Goal: Check status: Check status

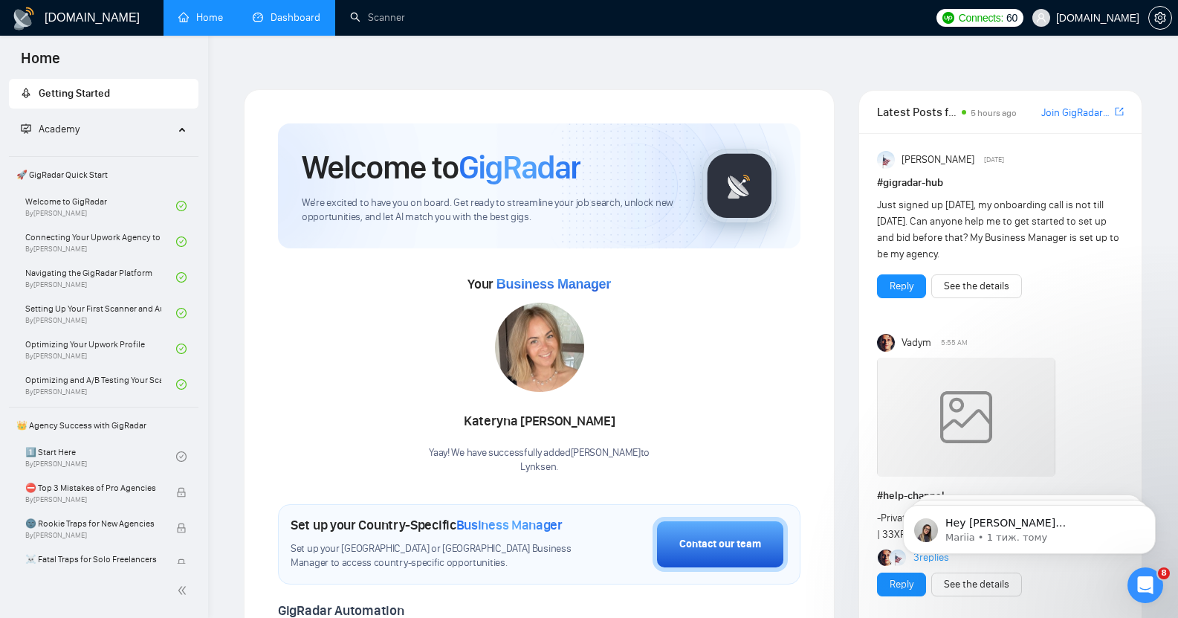
click at [285, 19] on link "Dashboard" at bounding box center [287, 17] width 68 height 13
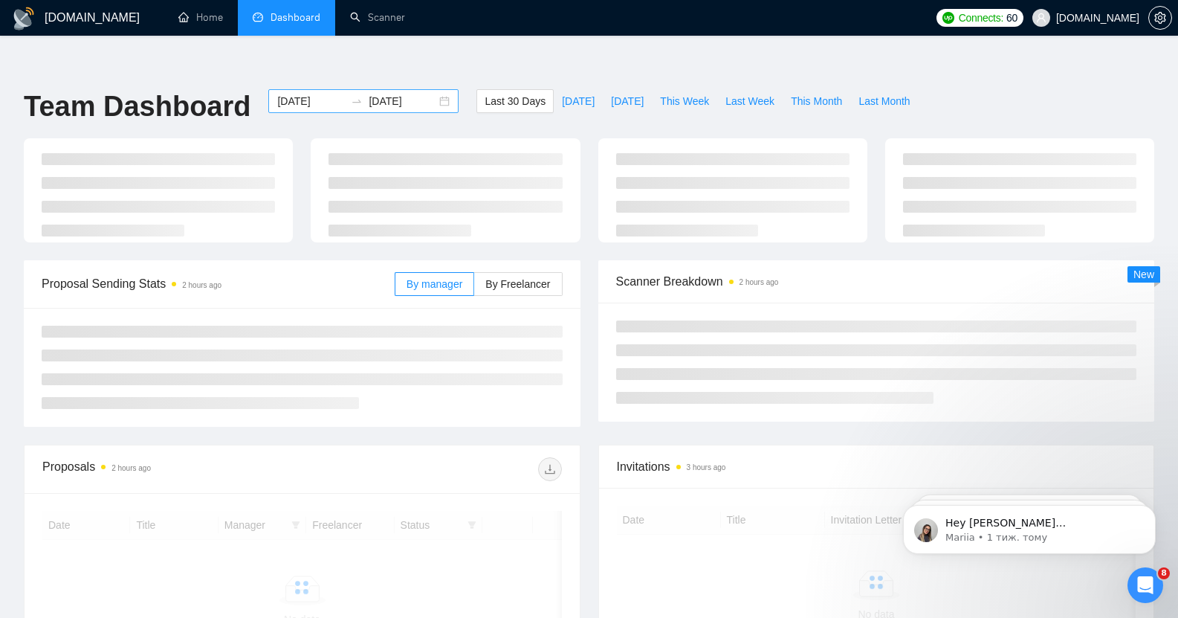
click at [299, 89] on div "[DATE] [DATE]" at bounding box center [363, 101] width 190 height 24
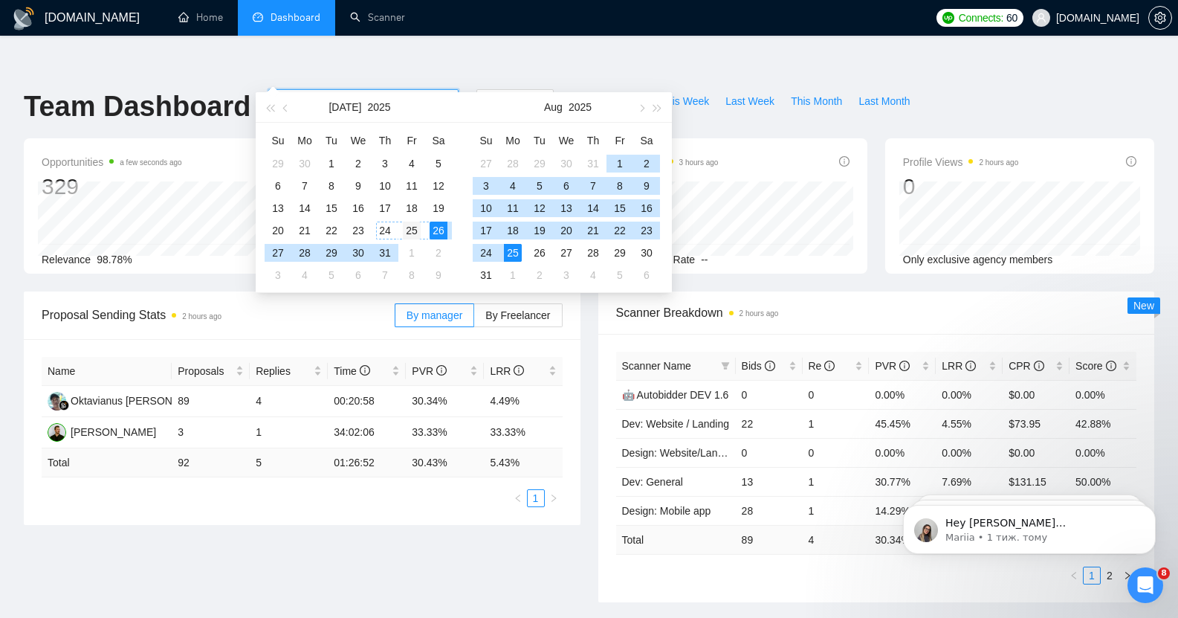
type input "[DATE]"
click at [410, 224] on div "25" at bounding box center [412, 231] width 18 height 18
type input "[DATE]"
click at [618, 230] on div "22" at bounding box center [620, 231] width 18 height 18
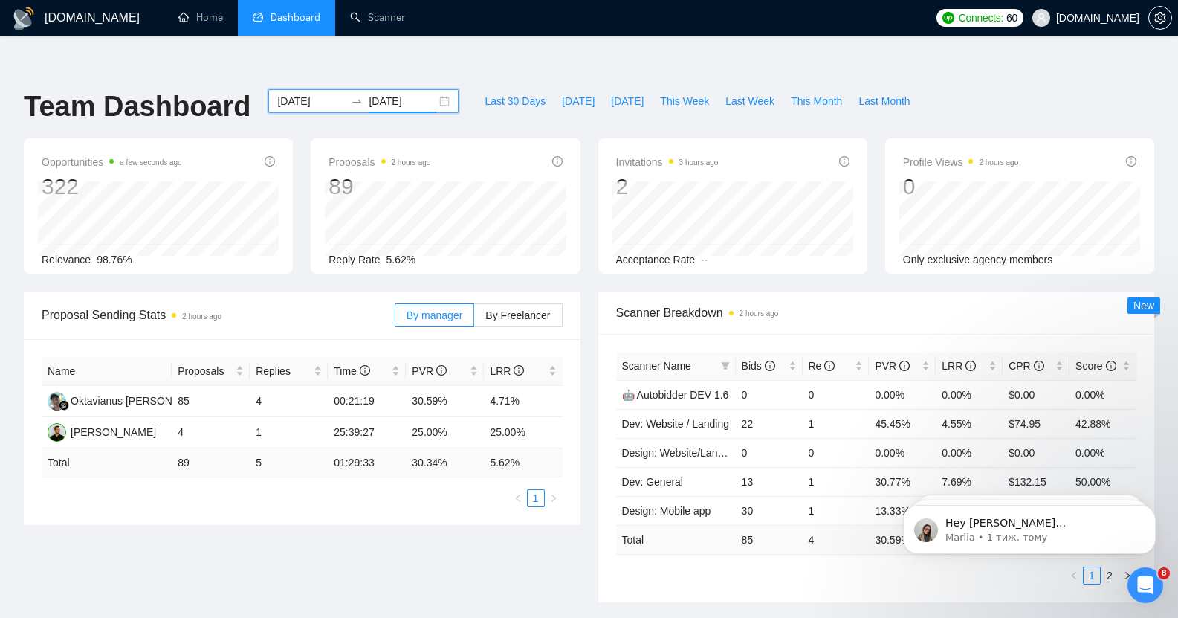
click at [296, 93] on input "[DATE]" at bounding box center [311, 101] width 68 height 16
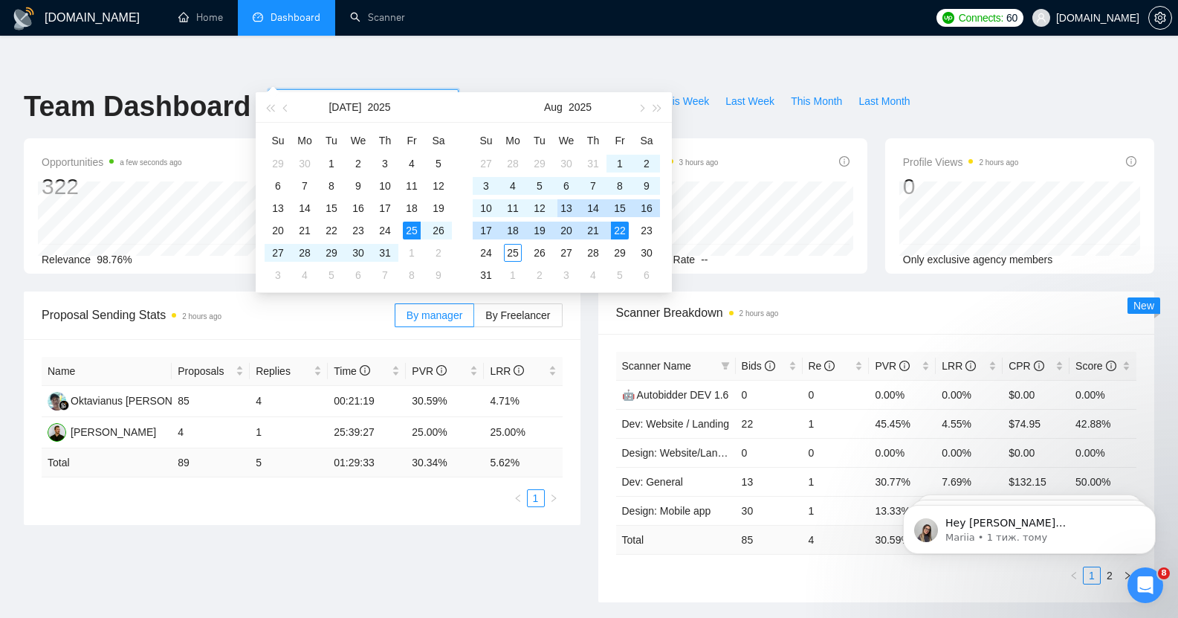
type input "[DATE]"
click at [617, 230] on div "22" at bounding box center [620, 231] width 18 height 18
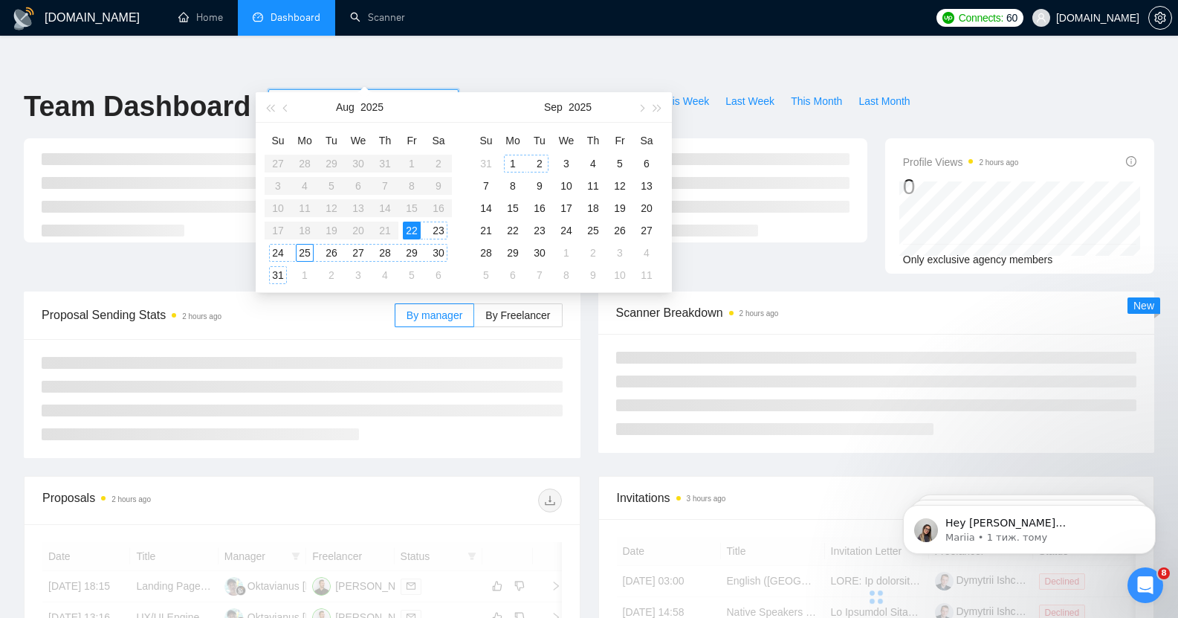
type input "[DATE]"
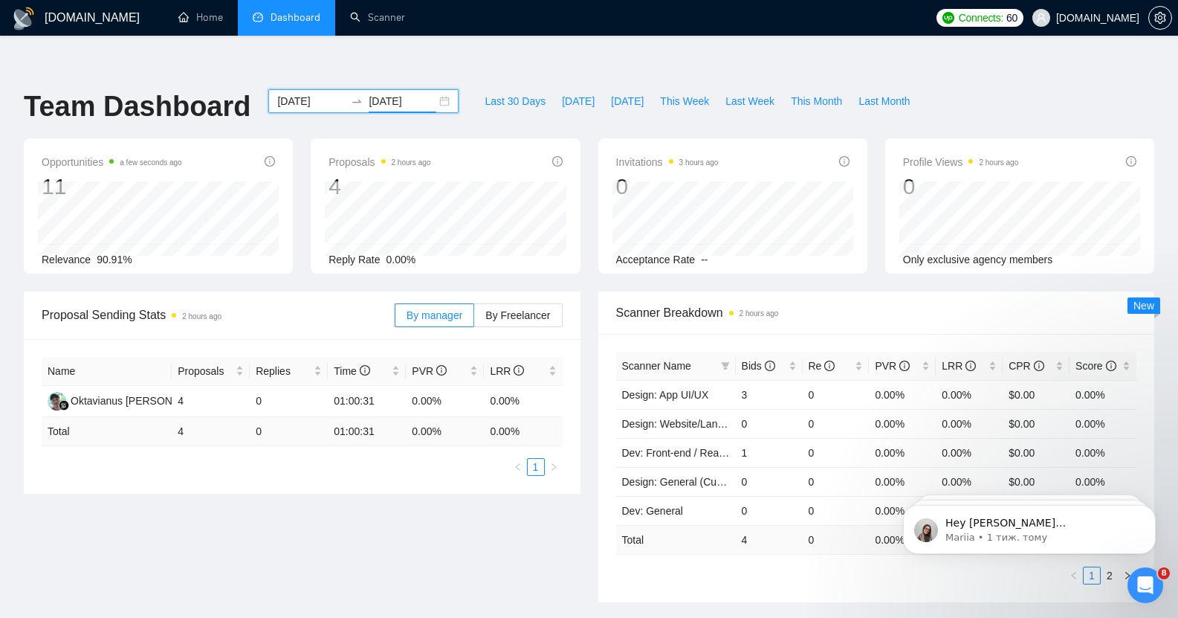
click at [558, 9] on ul "Home Dashboard Scanner" at bounding box center [542, 18] width 774 height 36
click at [284, 93] on input "[DATE]" at bounding box center [311, 101] width 68 height 16
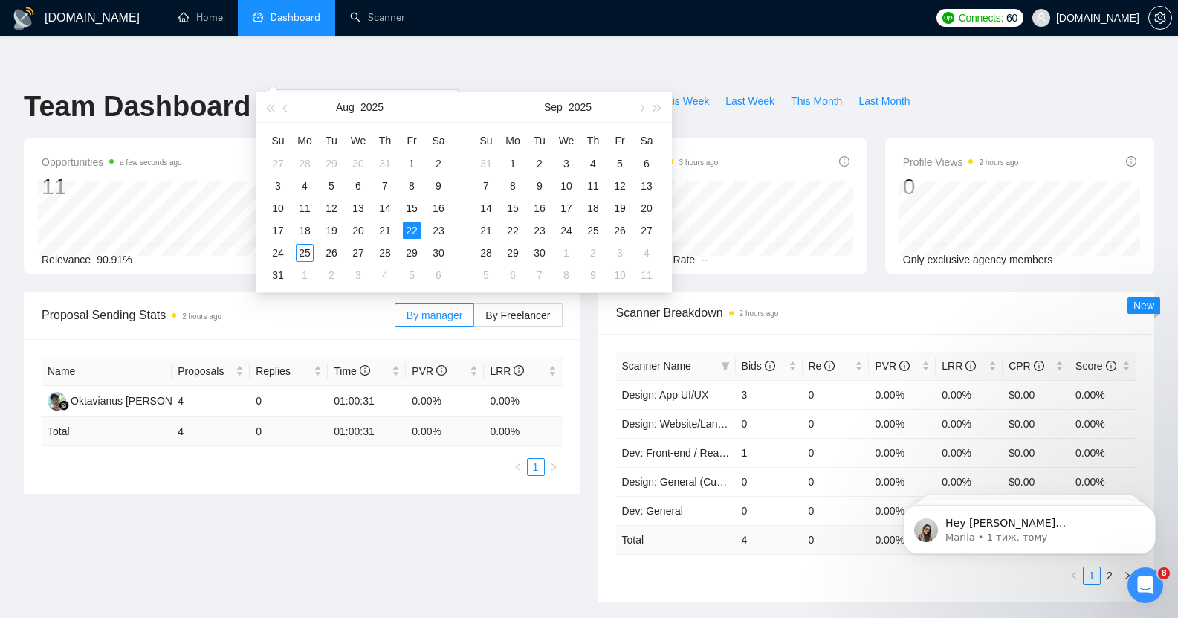
click at [552, 18] on ul "Home Dashboard Scanner" at bounding box center [542, 18] width 774 height 36
